Goal: Learn about a topic

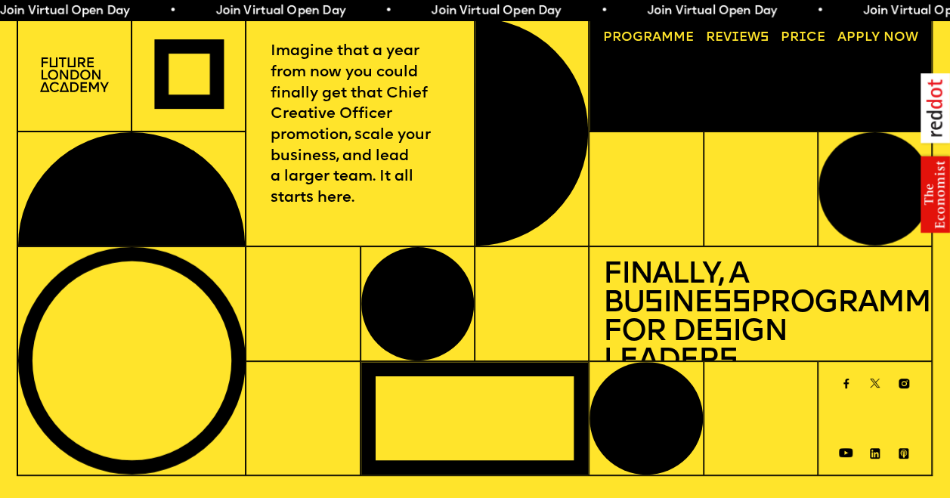
click at [29, 410] on div at bounding box center [132, 361] width 228 height 228
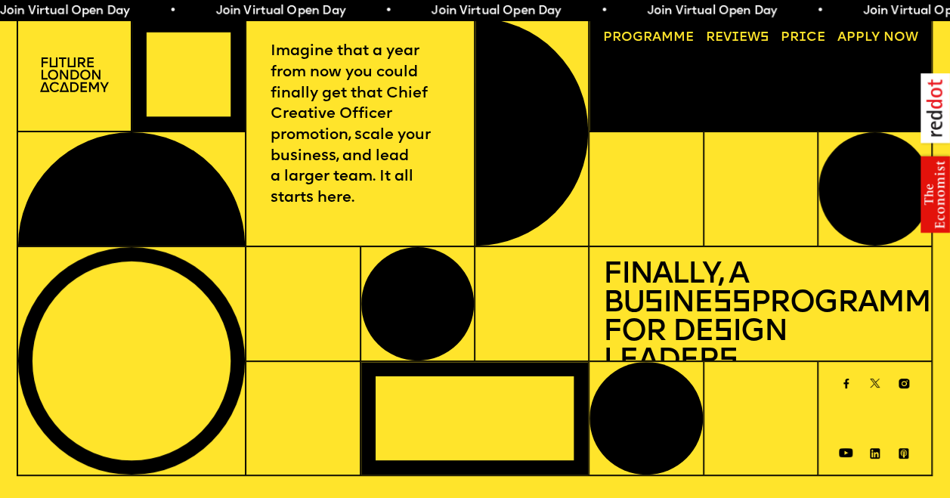
click at [29, 428] on div at bounding box center [132, 361] width 228 height 228
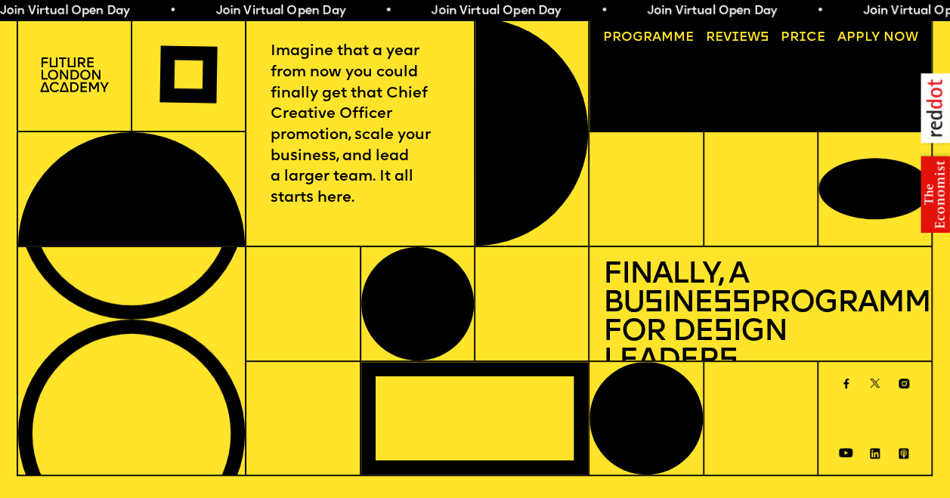
click at [29, 429] on div at bounding box center [131, 360] width 229 height 229
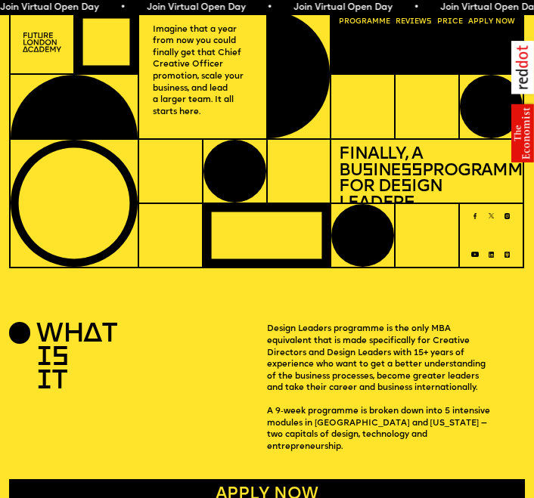
click at [29, 423] on div "WHAT IS IT" at bounding box center [138, 388] width 258 height 129
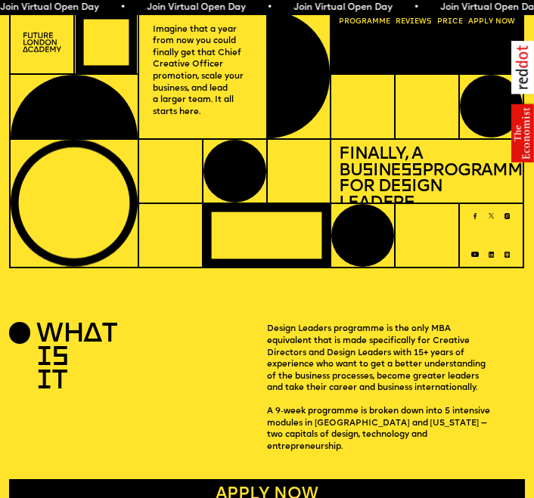
click at [29, 423] on div "WHAT IS IT" at bounding box center [138, 388] width 258 height 129
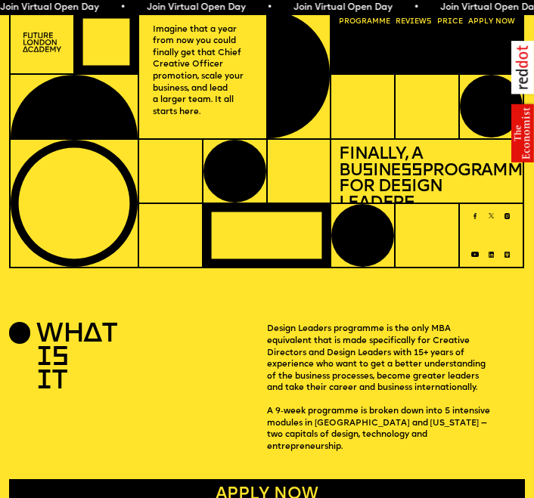
click at [29, 423] on div "WHAT IS IT" at bounding box center [138, 388] width 258 height 129
